Goal: Complete application form: Complete application form

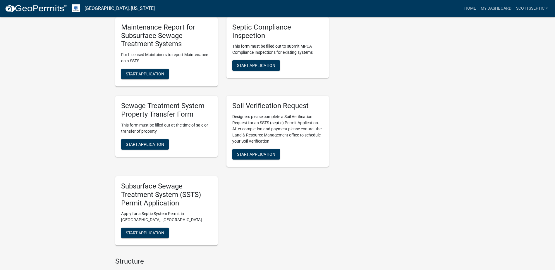
scroll to position [526, 0]
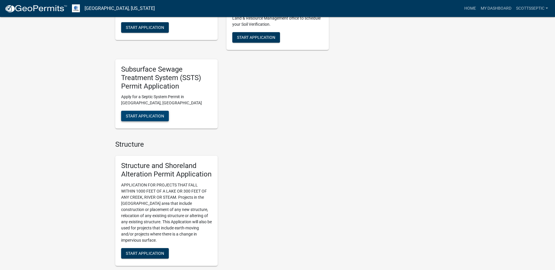
click at [148, 113] on button "Start Application" at bounding box center [145, 116] width 48 height 11
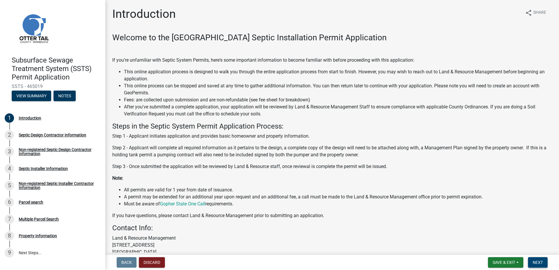
click at [535, 261] on span "Next" at bounding box center [538, 262] width 10 height 5
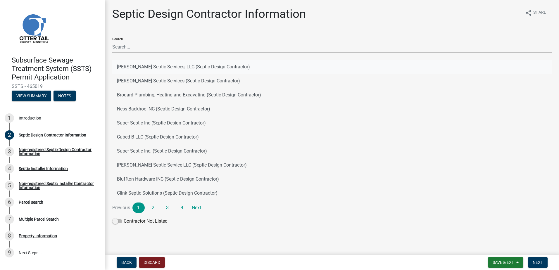
click at [130, 67] on button "[PERSON_NAME] Septic Services, LLC (Septic Design Contractor)" at bounding box center [332, 67] width 440 height 14
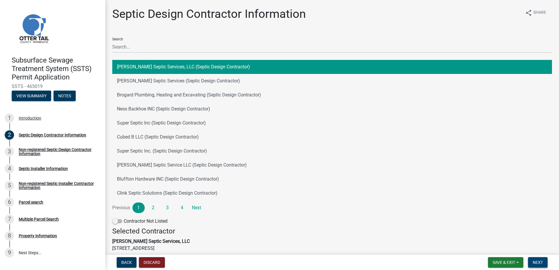
click at [542, 261] on span "Next" at bounding box center [538, 262] width 10 height 5
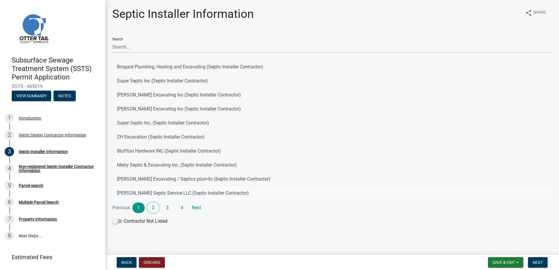
click at [154, 211] on link "2" at bounding box center [153, 208] width 12 height 11
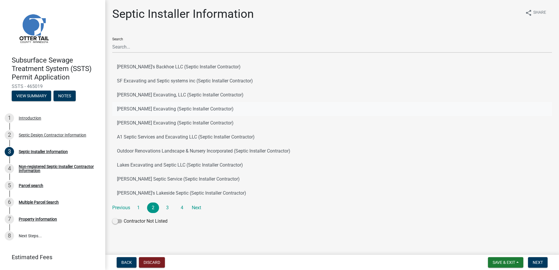
click at [140, 109] on button "Don Schmidt Excavating (Septic Installer Contractor)" at bounding box center [332, 109] width 440 height 14
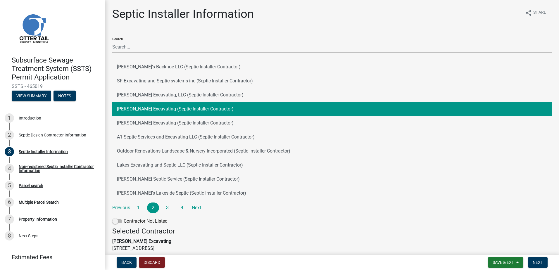
click at [535, 257] on nav "Back Discard Save & Exit Save Save & Exit Next" at bounding box center [332, 262] width 454 height 15
click at [535, 260] on span "Next" at bounding box center [538, 262] width 10 height 5
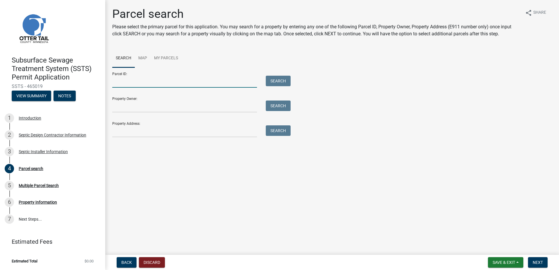
drag, startPoint x: 116, startPoint y: 87, endPoint x: 121, endPoint y: 86, distance: 5.4
click at [116, 87] on input "Parcel ID:" at bounding box center [184, 82] width 145 height 12
type input "18000150099017"
click at [282, 82] on button "Search" at bounding box center [278, 81] width 25 height 11
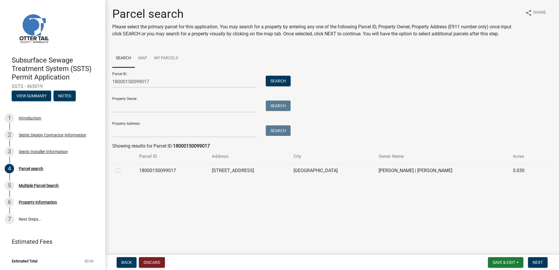
click at [123, 167] on label at bounding box center [123, 167] width 0 height 0
click at [123, 171] on input "radio" at bounding box center [125, 169] width 4 height 4
radio input "true"
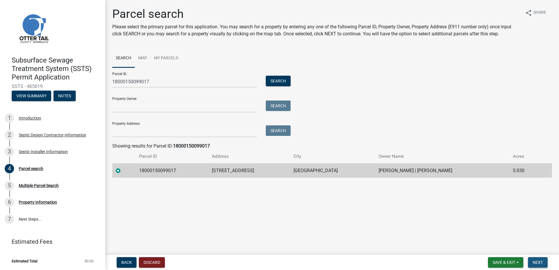
click at [535, 263] on span "Next" at bounding box center [538, 262] width 10 height 5
click at [534, 263] on span "Next" at bounding box center [538, 262] width 10 height 5
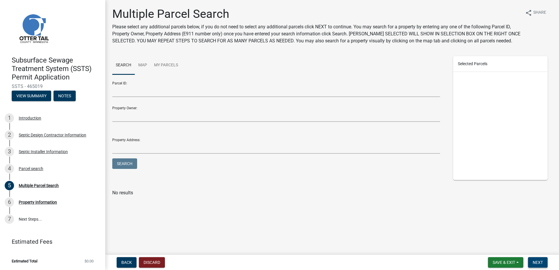
click at [537, 262] on span "Next" at bounding box center [538, 262] width 10 height 5
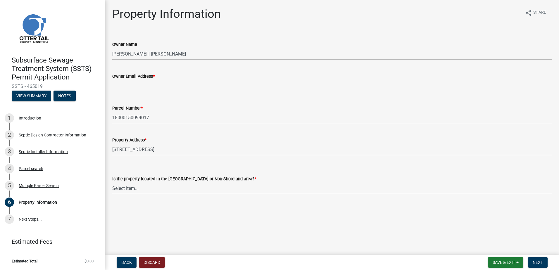
click at [117, 85] on input "Owner Email Address *" at bounding box center [332, 86] width 440 height 12
type input "[EMAIL_ADDRESS][DOMAIN_NAME]"
click at [130, 190] on select "Select Item... Shoreland Non-Shoreland" at bounding box center [332, 188] width 440 height 12
click at [112, 182] on select "Select Item... Shoreland Non-Shoreland" at bounding box center [332, 188] width 440 height 12
select select "5ed11e82-653f-4fcc-a472-8d95af57556c"
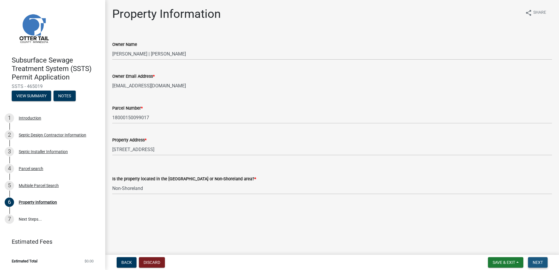
click at [536, 266] on button "Next" at bounding box center [538, 262] width 20 height 11
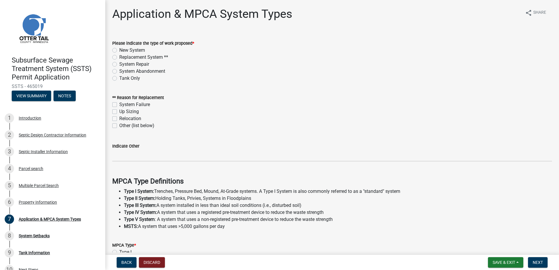
click at [119, 56] on label "Replacement System **" at bounding box center [143, 57] width 49 height 7
click at [119, 56] on input "Replacement System **" at bounding box center [121, 56] width 4 height 4
radio input "true"
click at [119, 106] on label "System Failure" at bounding box center [134, 104] width 31 height 7
click at [119, 105] on input "System Failure" at bounding box center [121, 103] width 4 height 4
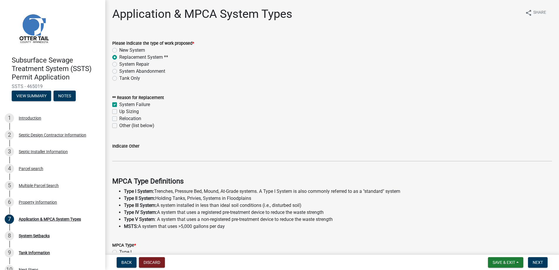
checkbox input "true"
checkbox input "false"
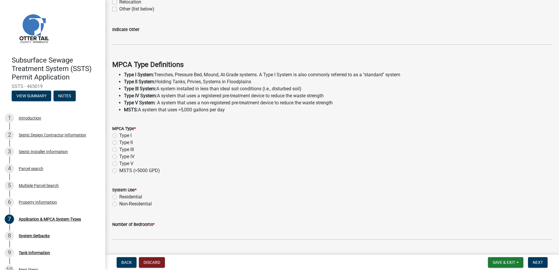
scroll to position [117, 0]
click at [119, 136] on label "Type I" at bounding box center [125, 135] width 12 height 7
click at [119, 136] on input "Type I" at bounding box center [121, 134] width 4 height 4
radio input "true"
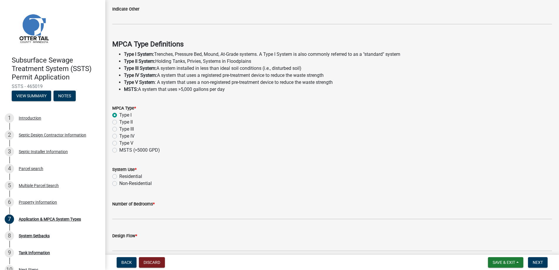
scroll to position [163, 0]
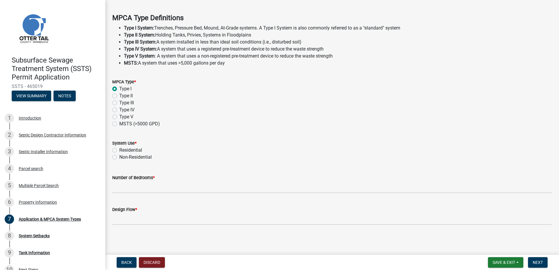
click at [119, 150] on label "Residential" at bounding box center [130, 150] width 23 height 7
click at [119, 150] on input "Residential" at bounding box center [121, 149] width 4 height 4
radio input "true"
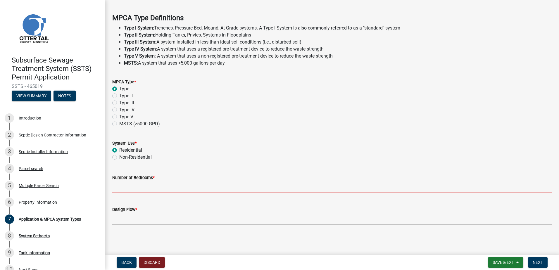
click at [121, 183] on input "Number of Bedrooms *" at bounding box center [332, 187] width 440 height 12
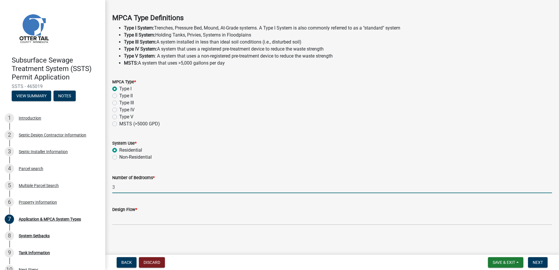
type input "3"
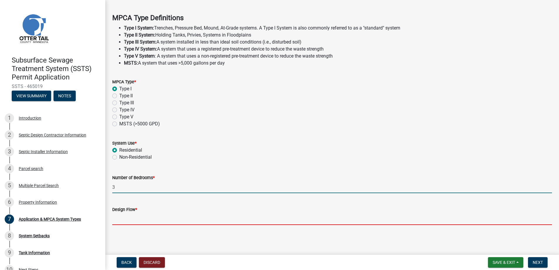
click at [127, 218] on input "Design Flow *" at bounding box center [332, 219] width 440 height 12
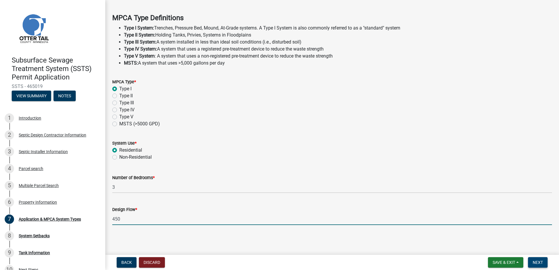
type input "450"
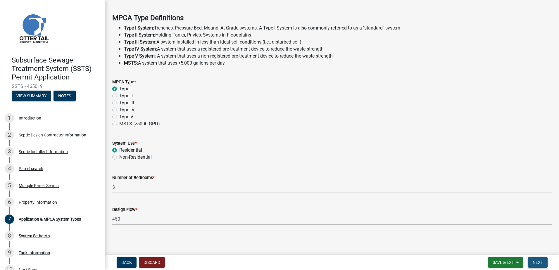
click at [545, 264] on button "Next" at bounding box center [538, 262] width 20 height 11
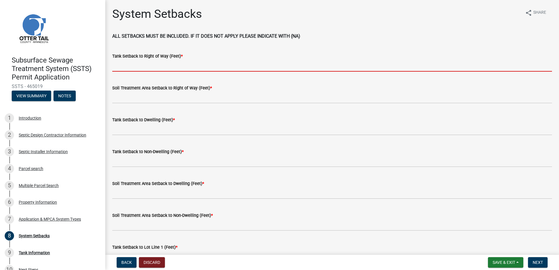
click at [130, 66] on input "Tank Setback to Right of Way (Feet) *" at bounding box center [332, 66] width 440 height 12
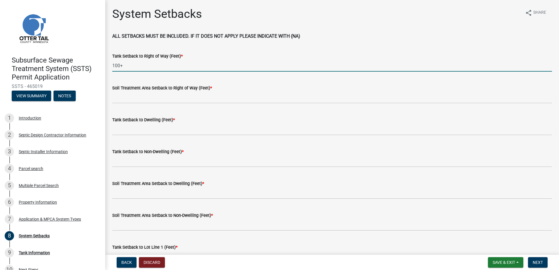
type input "100+"
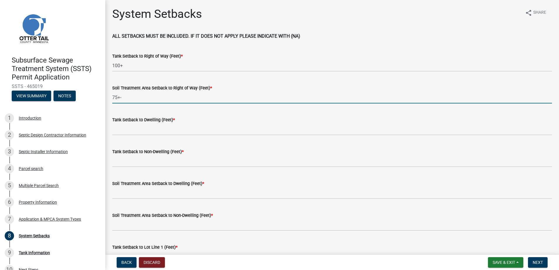
type input "75+-"
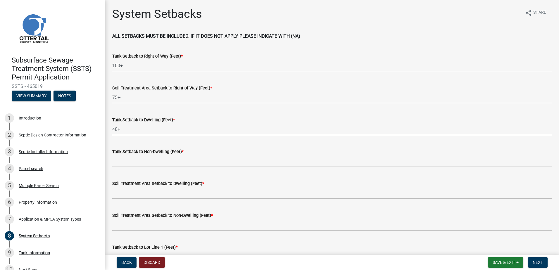
type input "40+"
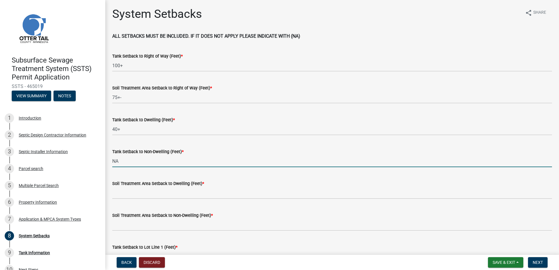
type input "NA"
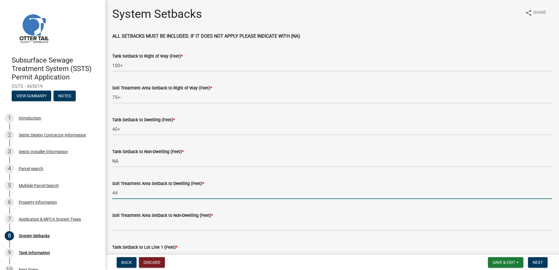
type input "44"
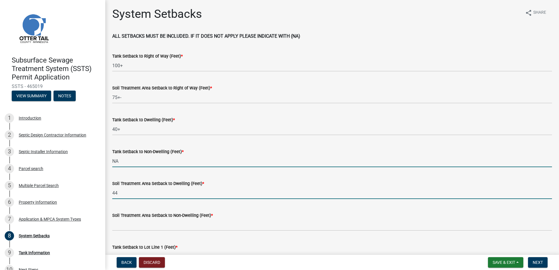
click at [124, 161] on input "NA" at bounding box center [332, 161] width 440 height 12
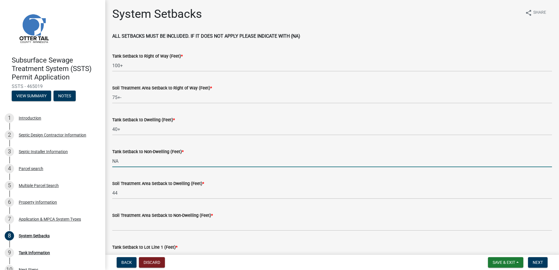
type input "N"
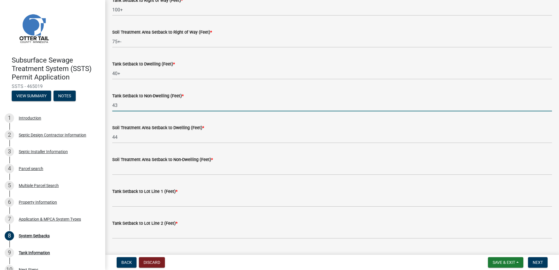
scroll to position [58, 0]
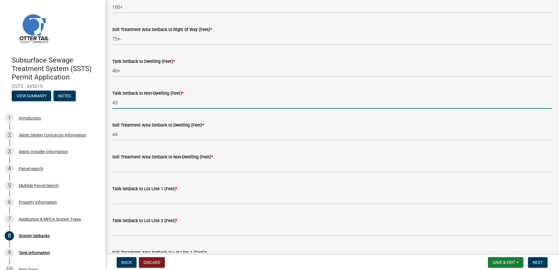
type input "43"
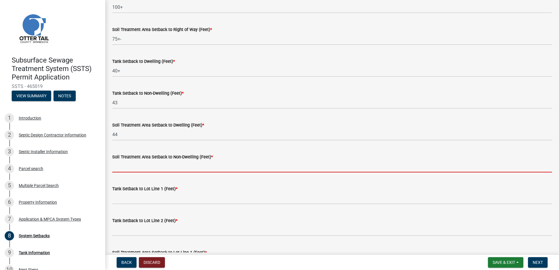
click at [119, 167] on input "Soil Treatment Area Setback to Non-Dwelling (Feet) *" at bounding box center [332, 167] width 440 height 12
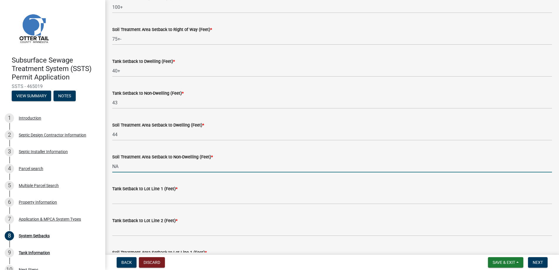
type input "NA"
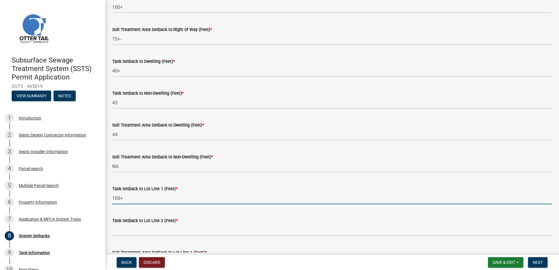
type input "100+"
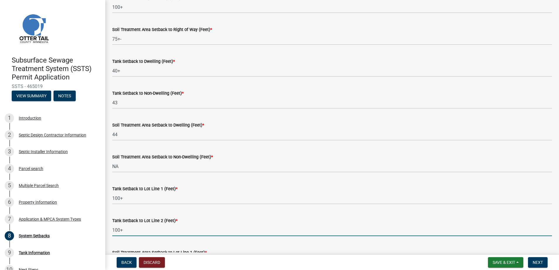
type input "100+"
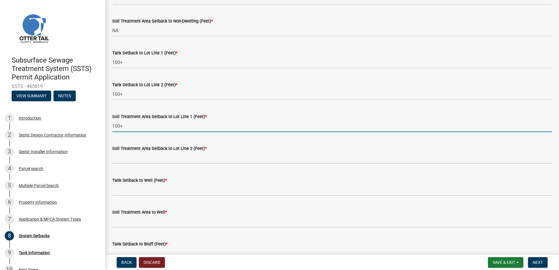
type input "100+"
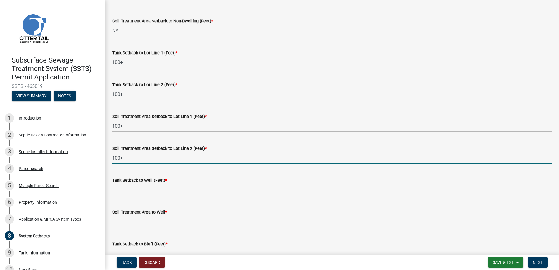
type input "100+"
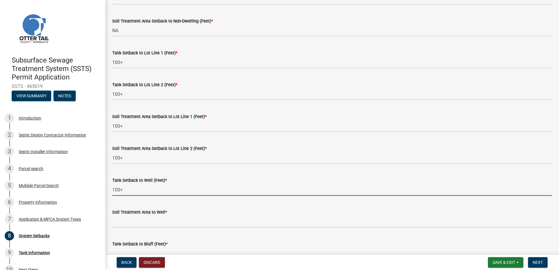
type input "100+"
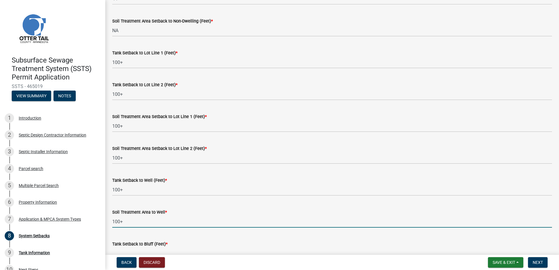
type input "100+"
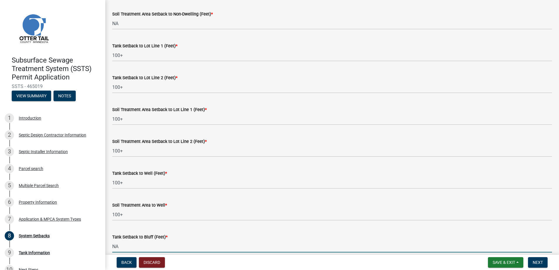
type input "NA"
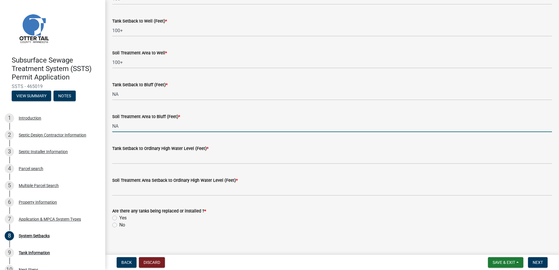
type input "NA"
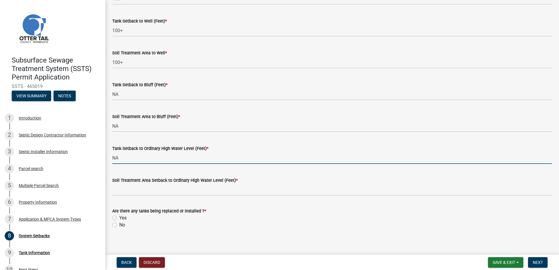
type input "NA"
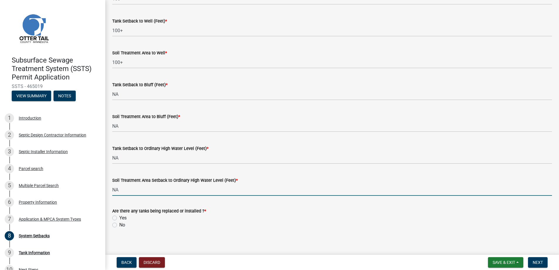
type input "NA"
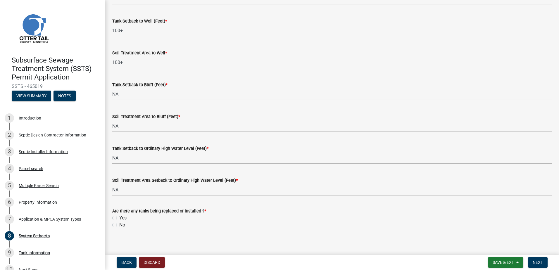
click at [119, 218] on label "Yes" at bounding box center [122, 218] width 7 height 7
click at [119, 218] on input "Yes" at bounding box center [121, 217] width 4 height 4
radio input "true"
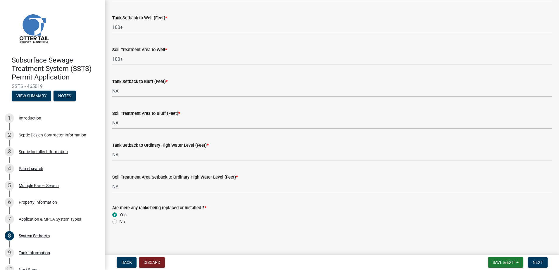
scroll to position [358, 0]
click at [539, 265] on span "Next" at bounding box center [538, 262] width 10 height 5
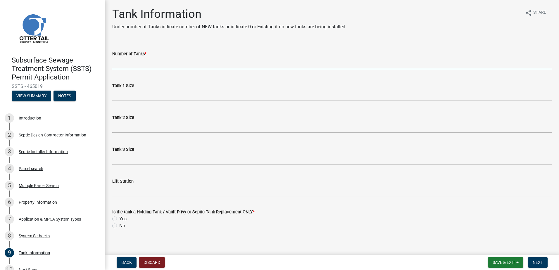
click at [136, 59] on input "Number of Tanks *" at bounding box center [332, 63] width 440 height 12
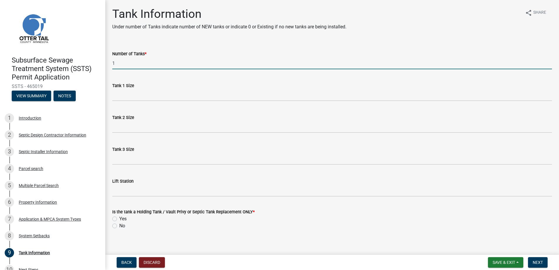
type input "1"
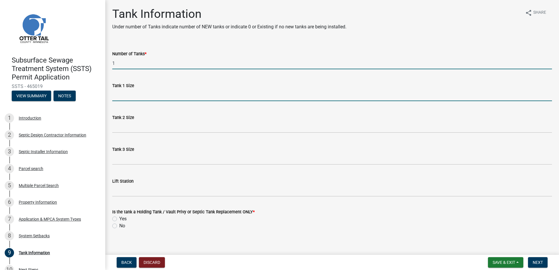
click at [116, 96] on input "Tank 1 Size" at bounding box center [332, 95] width 440 height 12
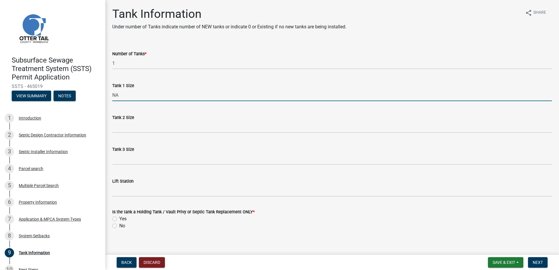
type input "NA"
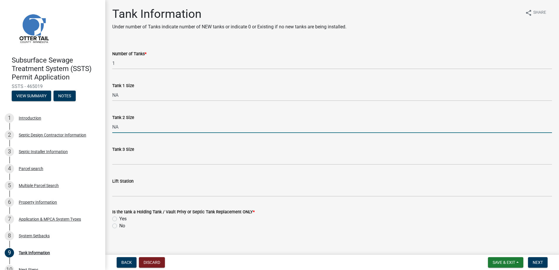
type input "NA"
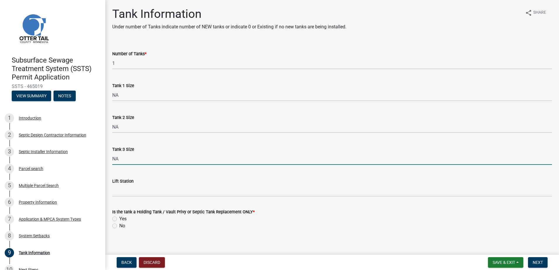
type input "NA"
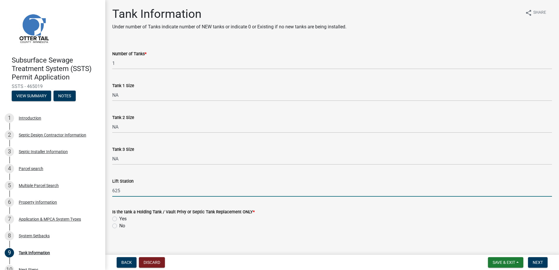
type input "625"
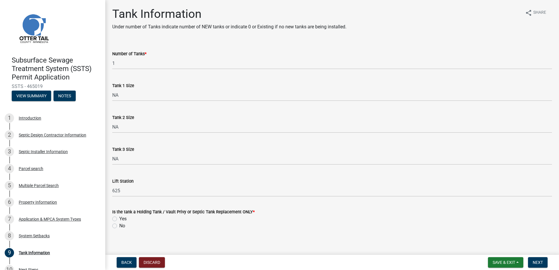
click at [119, 226] on label "No" at bounding box center [122, 226] width 6 height 7
click at [119, 226] on input "No" at bounding box center [121, 225] width 4 height 4
radio input "true"
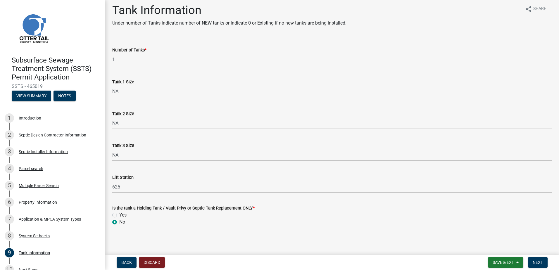
scroll to position [5, 0]
click at [538, 260] on span "Next" at bounding box center [538, 262] width 10 height 5
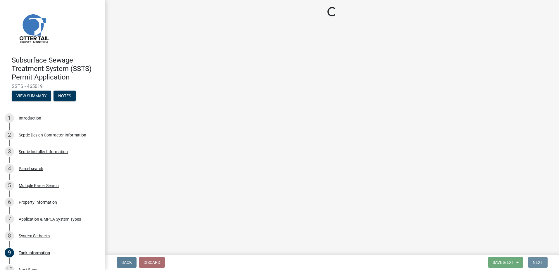
scroll to position [0, 0]
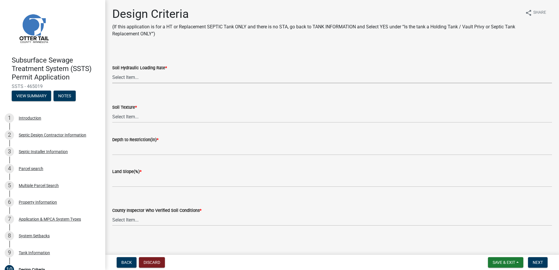
click at [118, 77] on select "Select Item... 1.6 gpd/ft2 1.2 gpd/ft2 1.0 gpd/ft2 0.87 gpd/ft2 0.78 gpd/ft2 0.…" at bounding box center [332, 77] width 440 height 12
click at [112, 71] on select "Select Item... 1.6 gpd/ft2 1.2 gpd/ft2 1.0 gpd/ft2 0.87 gpd/ft2 0.78 gpd/ft2 0.…" at bounding box center [332, 77] width 440 height 12
select select "161dc003-2926-44f5-9717-bc9d566eecc1"
click at [125, 118] on select "Select Item... Coarse Sand (COS) Sand (S) Fine Sand (FS) Very Fine Sand (VFS) L…" at bounding box center [332, 117] width 440 height 12
click at [112, 111] on select "Select Item... Coarse Sand (COS) Sand (S) Fine Sand (FS) Very Fine Sand (VFS) L…" at bounding box center [332, 117] width 440 height 12
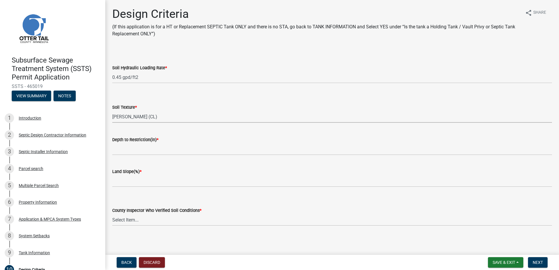
select select "3ca66991-ccde-4548-bdad-f82583be96e2"
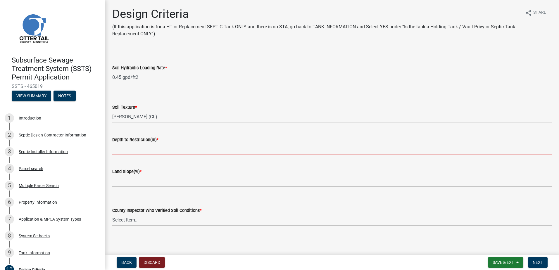
click at [123, 149] on input "Depth to Restriction(in) *" at bounding box center [332, 149] width 440 height 12
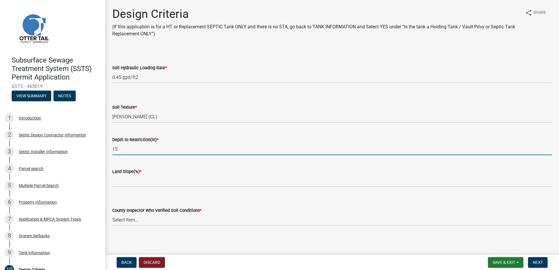
type input "15"
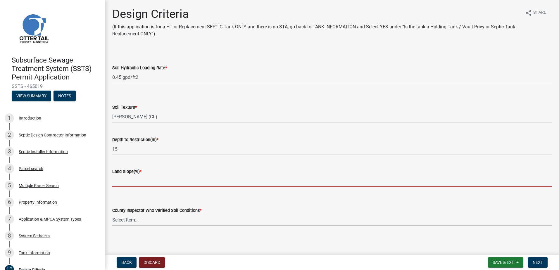
click at [121, 180] on input "Land Slope(%) *" at bounding box center [332, 181] width 440 height 12
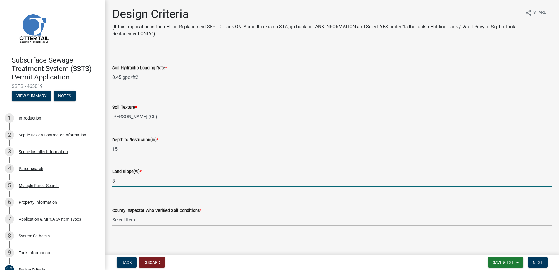
type input "8"
click at [118, 223] on select "Select Item... Alexis Newark Andrea Perales Brittany Tollefson Chris LeClair Co…" at bounding box center [332, 220] width 440 height 12
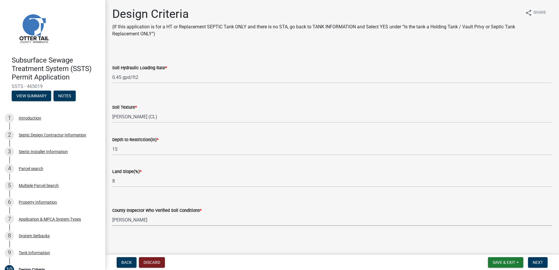
click at [112, 214] on select "Select Item... Alexis Newark Andrea Perales Brittany Tollefson Chris LeClair Co…" at bounding box center [332, 220] width 440 height 12
select select "45db2b75-262a-4f3c-9010-aae25997cba1"
click at [535, 262] on span "Next" at bounding box center [538, 262] width 10 height 5
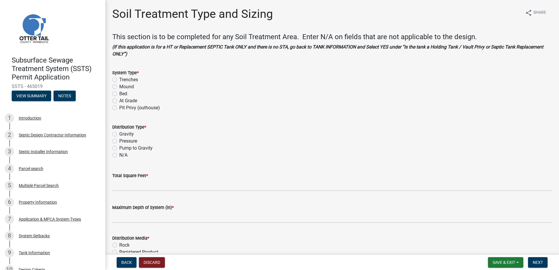
click at [119, 87] on label "Mound" at bounding box center [126, 86] width 15 height 7
click at [119, 87] on input "Mound" at bounding box center [121, 85] width 4 height 4
radio input "true"
click at [119, 139] on label "Pressure" at bounding box center [128, 141] width 18 height 7
click at [119, 139] on input "Pressure" at bounding box center [121, 140] width 4 height 4
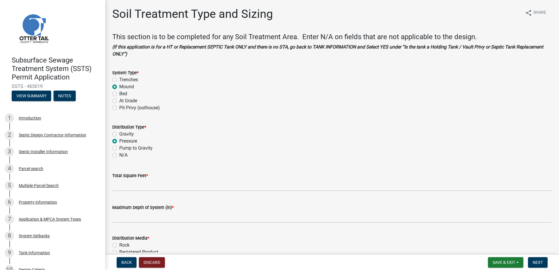
radio input "true"
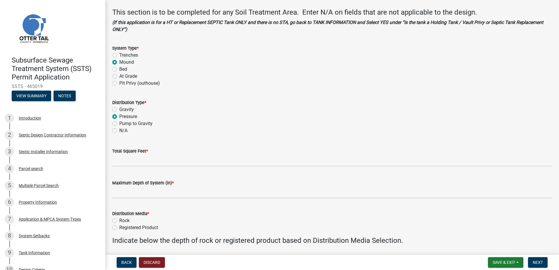
scroll to position [58, 0]
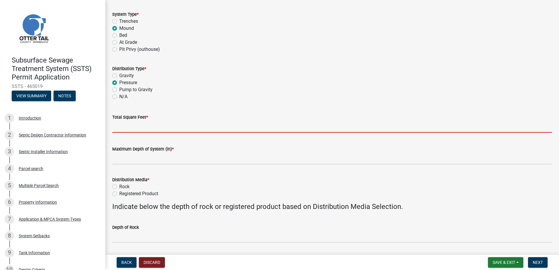
click at [117, 128] on input "Total Square Feet *" at bounding box center [332, 127] width 440 height 12
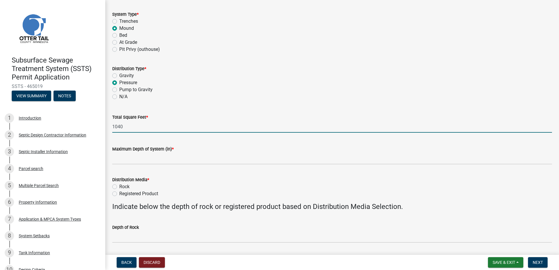
type input "1040"
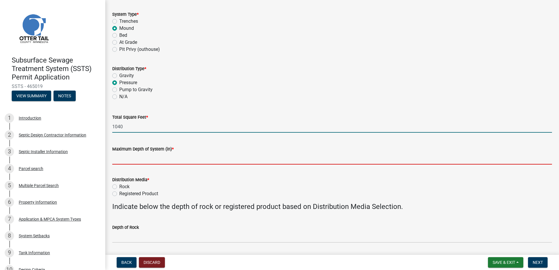
click at [115, 161] on input "Maximum Depth of System (in) *" at bounding box center [332, 159] width 440 height 12
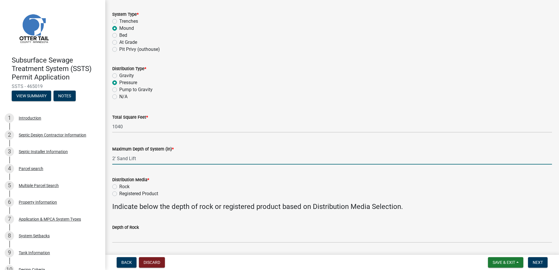
type input "2' Sand Lift"
click at [119, 187] on label "Rock" at bounding box center [124, 186] width 10 height 7
click at [119, 187] on input "Rock" at bounding box center [121, 185] width 4 height 4
radio input "true"
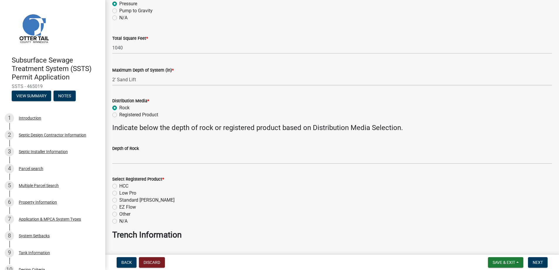
scroll to position [146, 0]
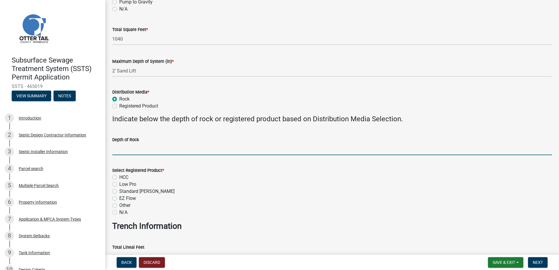
click at [123, 150] on input "Depth of Rock" at bounding box center [332, 149] width 440 height 12
type input "9" Under Pipe"
click at [119, 213] on label "N/A" at bounding box center [123, 212] width 8 height 7
click at [119, 213] on input "N/A" at bounding box center [121, 211] width 4 height 4
radio input "true"
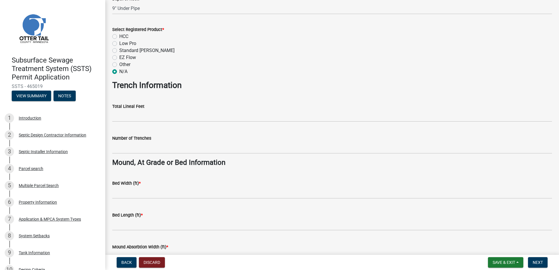
scroll to position [292, 0]
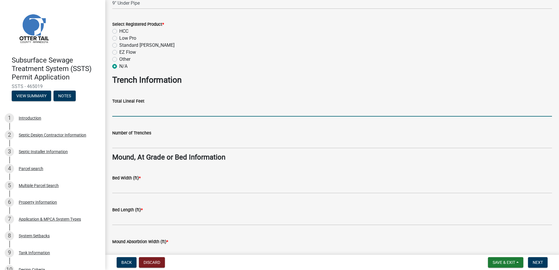
click at [126, 115] on input "Total Lineal Feet" at bounding box center [332, 111] width 440 height 12
type input "NA"
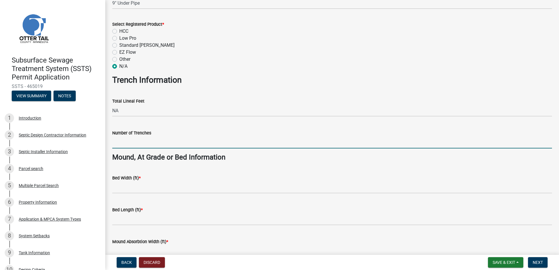
click at [118, 142] on input "Number of Trenches" at bounding box center [332, 143] width 440 height 12
type input "NA"
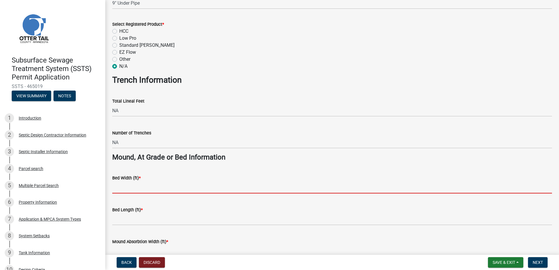
click at [126, 190] on input "Bed Width (ft) *" at bounding box center [332, 188] width 440 height 12
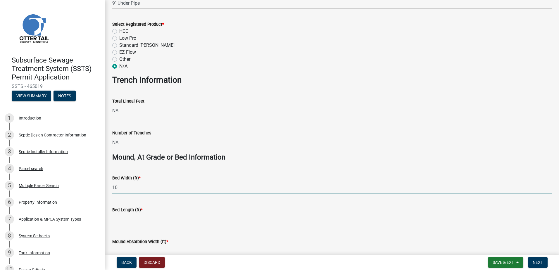
type input "10"
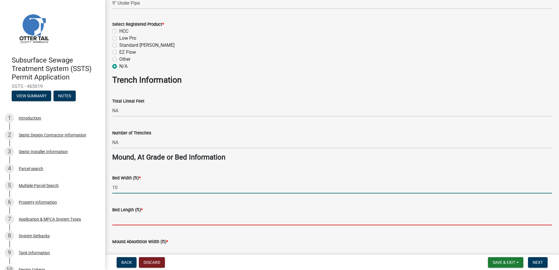
click at [120, 221] on input "Bed Length (ft) *" at bounding box center [332, 219] width 440 height 12
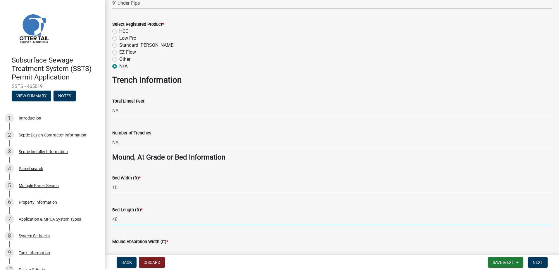
scroll to position [351, 0]
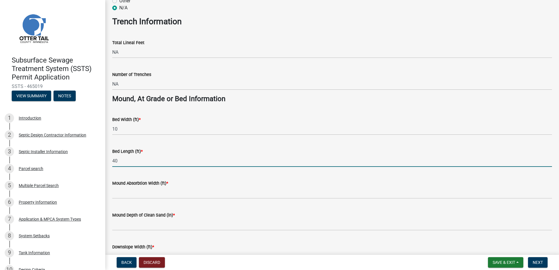
type input "40"
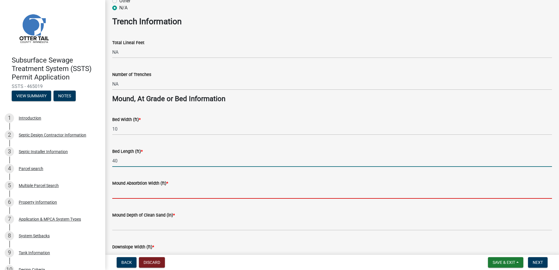
click at [116, 195] on input "Mound Absorbtion Width (ft) *" at bounding box center [332, 193] width 440 height 12
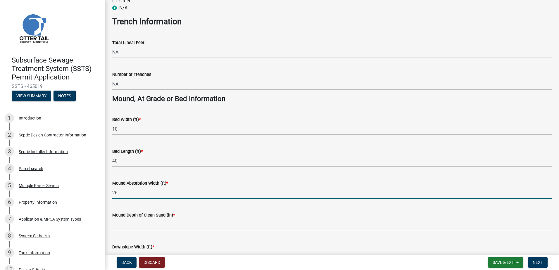
type input "26"
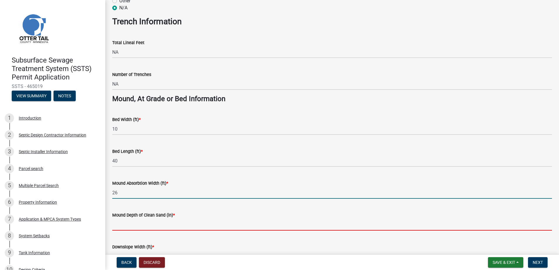
click at [116, 226] on input "Mound Depth of Clean Sand (in) *" at bounding box center [332, 225] width 440 height 12
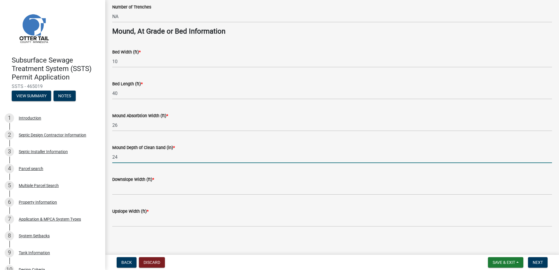
scroll to position [420, 0]
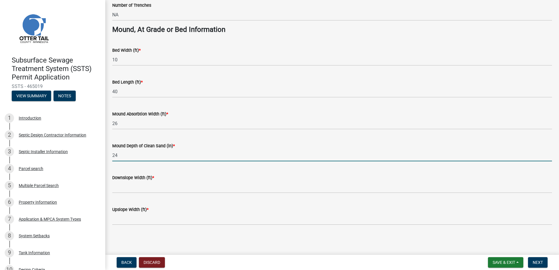
type input "24"
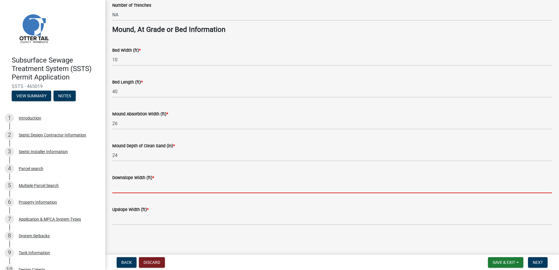
click at [138, 190] on input "Downslope Width (ft) *" at bounding box center [332, 187] width 440 height 12
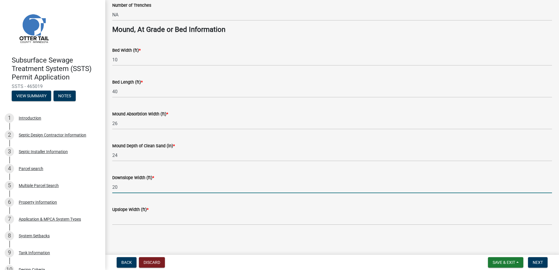
type input "20"
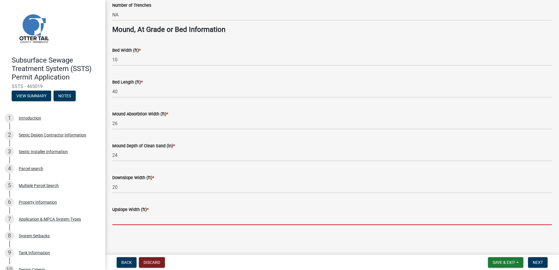
click at [120, 218] on input "Upslope Width (ft) *" at bounding box center [332, 219] width 440 height 12
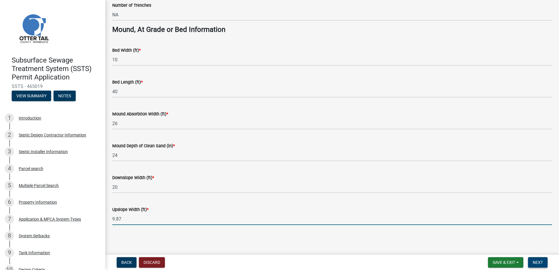
type input "9.87"
click at [538, 261] on span "Next" at bounding box center [538, 262] width 10 height 5
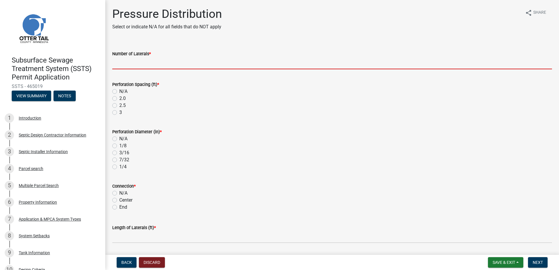
click at [142, 69] on input "Number of Laterals *" at bounding box center [332, 63] width 440 height 12
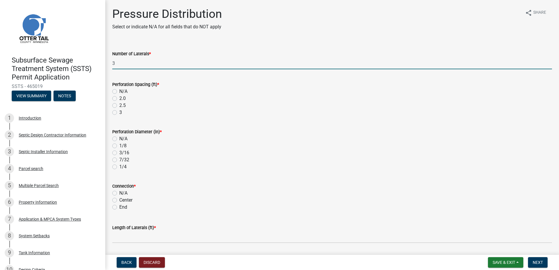
type input "3"
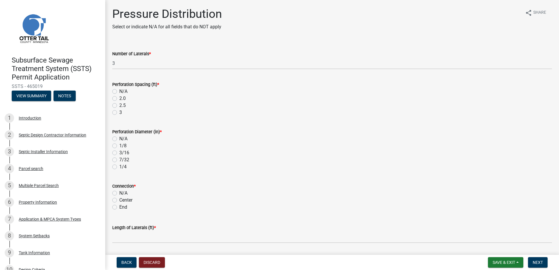
click at [119, 114] on label "3" at bounding box center [120, 112] width 3 height 7
click at [119, 113] on input "3" at bounding box center [121, 111] width 4 height 4
radio input "true"
click at [119, 167] on label "1/4" at bounding box center [122, 166] width 7 height 7
click at [119, 167] on input "1/4" at bounding box center [121, 165] width 4 height 4
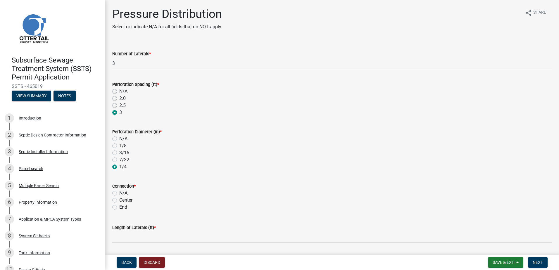
radio input "true"
click at [119, 207] on label "End" at bounding box center [123, 207] width 8 height 7
click at [119, 207] on input "End" at bounding box center [121, 206] width 4 height 4
radio input "true"
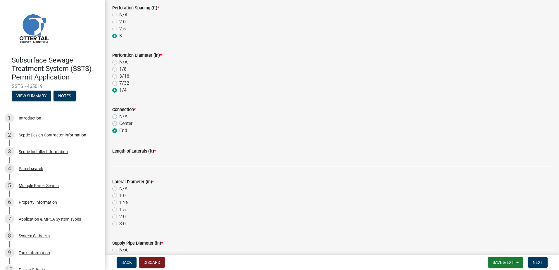
scroll to position [88, 0]
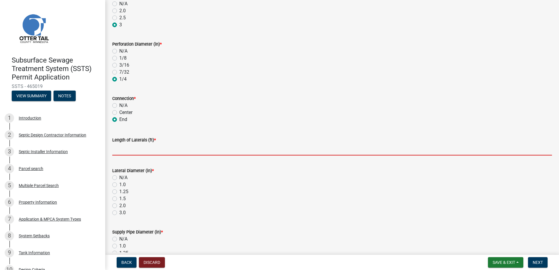
click at [123, 149] on input "Length of Laterals (ft) *" at bounding box center [332, 150] width 440 height 12
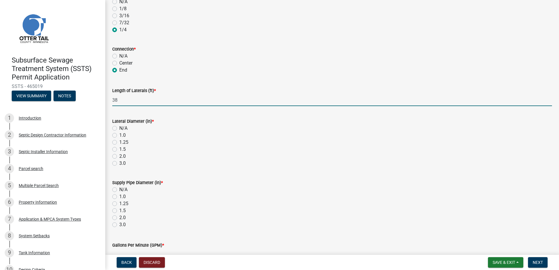
scroll to position [146, 0]
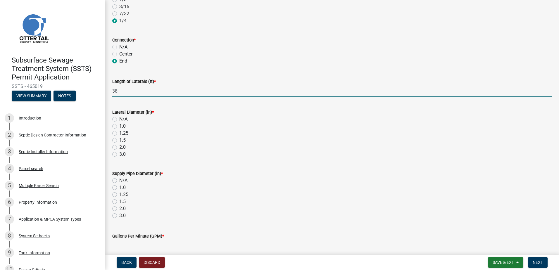
type input "38"
click at [119, 141] on label "1.5" at bounding box center [122, 140] width 6 height 7
click at [119, 141] on input "1.5" at bounding box center [121, 139] width 4 height 4
radio input "true"
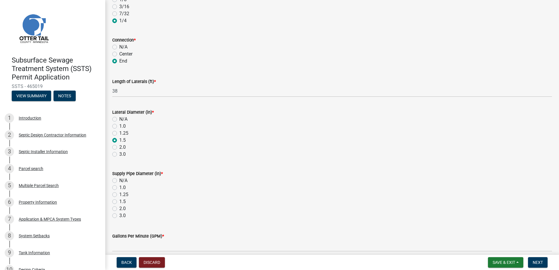
click at [119, 210] on label "2.0" at bounding box center [122, 208] width 6 height 7
click at [119, 209] on input "2.0" at bounding box center [121, 207] width 4 height 4
radio input "true"
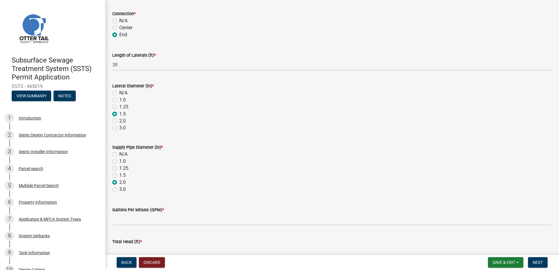
scroll to position [205, 0]
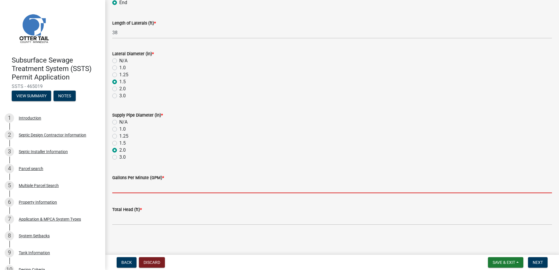
click at [119, 188] on input "Gallons Per Minute (GPM) *" at bounding box center [332, 187] width 440 height 12
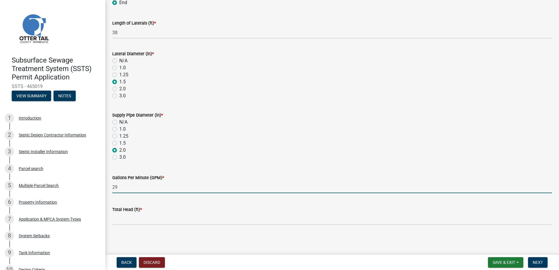
type input "29"
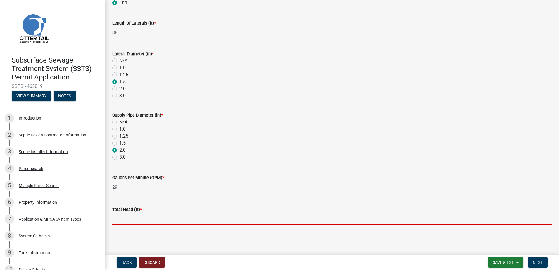
click at [119, 218] on input "Total Head (ft) *" at bounding box center [332, 219] width 440 height 12
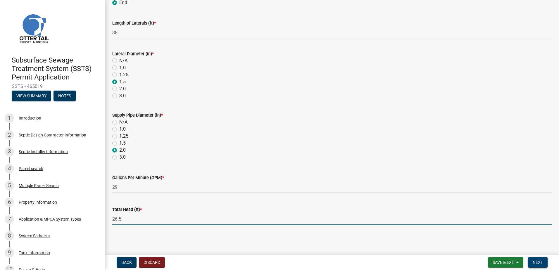
type input "26.5"
click at [528, 259] on button "Next" at bounding box center [538, 262] width 20 height 11
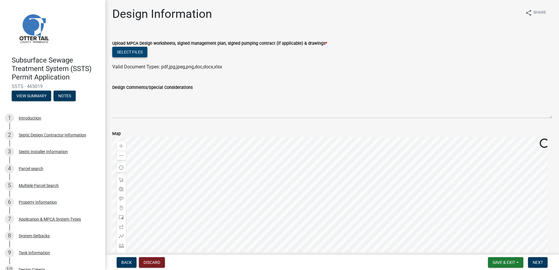
click at [119, 52] on button "Select files" at bounding box center [129, 52] width 35 height 11
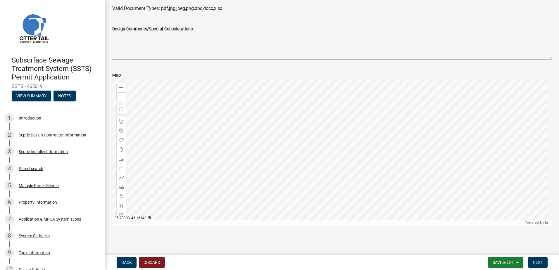
scroll to position [80, 0]
click at [545, 263] on button "Next" at bounding box center [538, 262] width 20 height 11
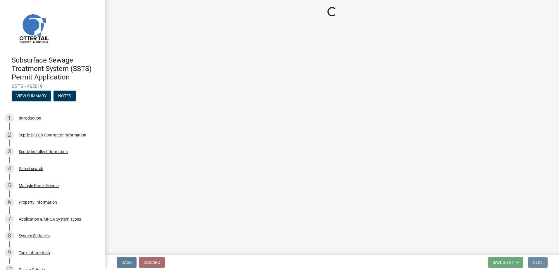
scroll to position [0, 0]
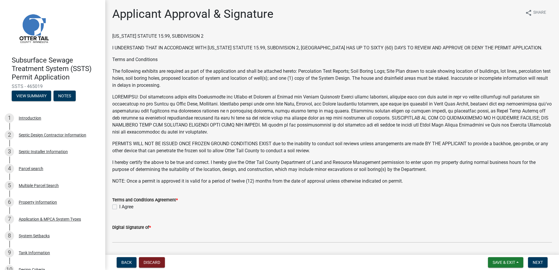
click at [119, 206] on label "I Agree" at bounding box center [126, 207] width 14 height 7
click at [119, 206] on input "I Agree" at bounding box center [121, 206] width 4 height 4
checkbox input "true"
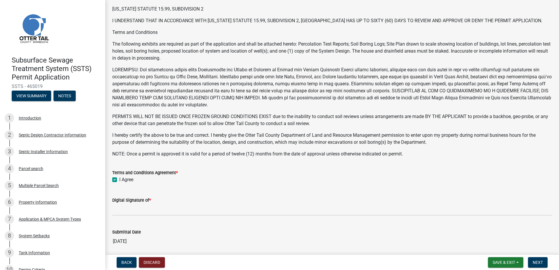
scroll to position [58, 0]
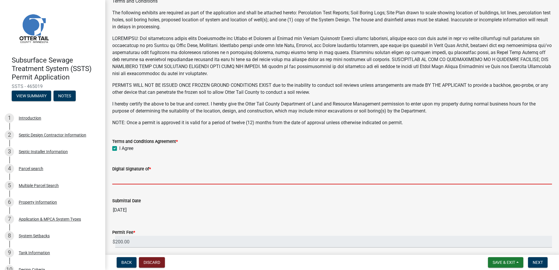
click at [120, 180] on input "Digital Signature of *" at bounding box center [332, 179] width 440 height 12
type input "[PERSON_NAME]"
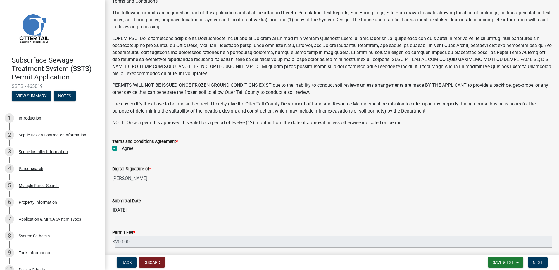
scroll to position [112, 0]
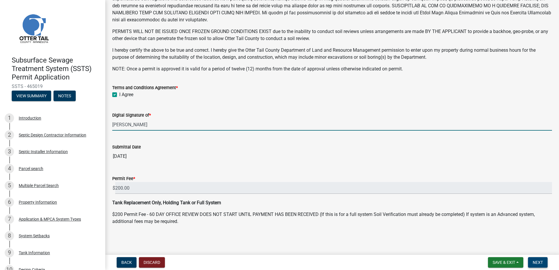
drag, startPoint x: 538, startPoint y: 263, endPoint x: 536, endPoint y: 261, distance: 3.2
click at [538, 263] on span "Next" at bounding box center [538, 262] width 10 height 5
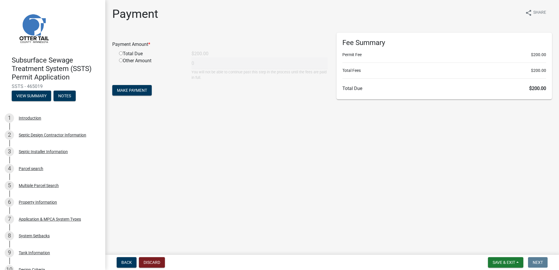
click at [122, 53] on input "radio" at bounding box center [121, 53] width 4 height 4
radio input "true"
type input "200"
click at [134, 88] on span "Make Payment" at bounding box center [132, 90] width 30 height 5
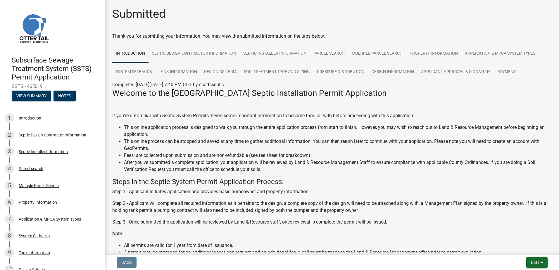
click at [540, 263] on span "Exit" at bounding box center [535, 262] width 8 height 5
click at [529, 250] on button "Save & Exit" at bounding box center [524, 247] width 47 height 14
